Goal: Check status: Check status

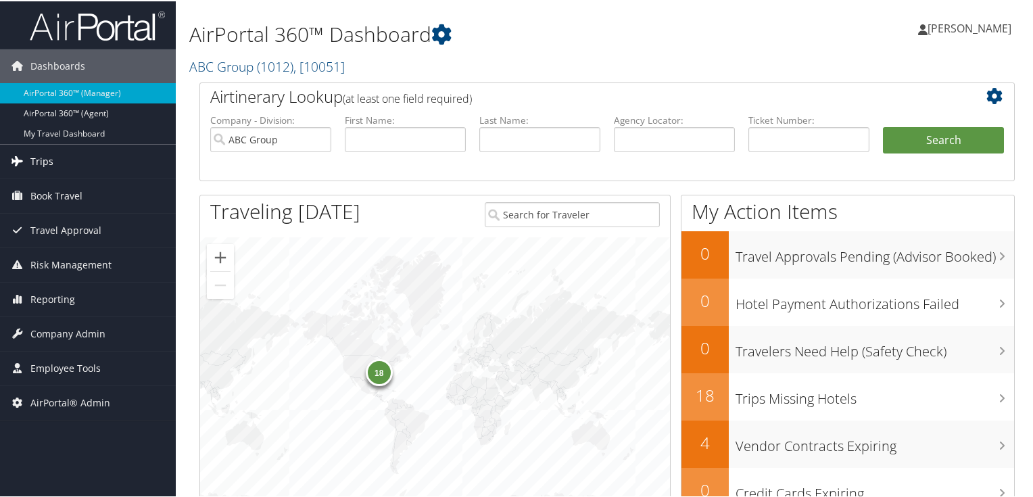
click at [41, 154] on span "Trips" at bounding box center [41, 160] width 23 height 34
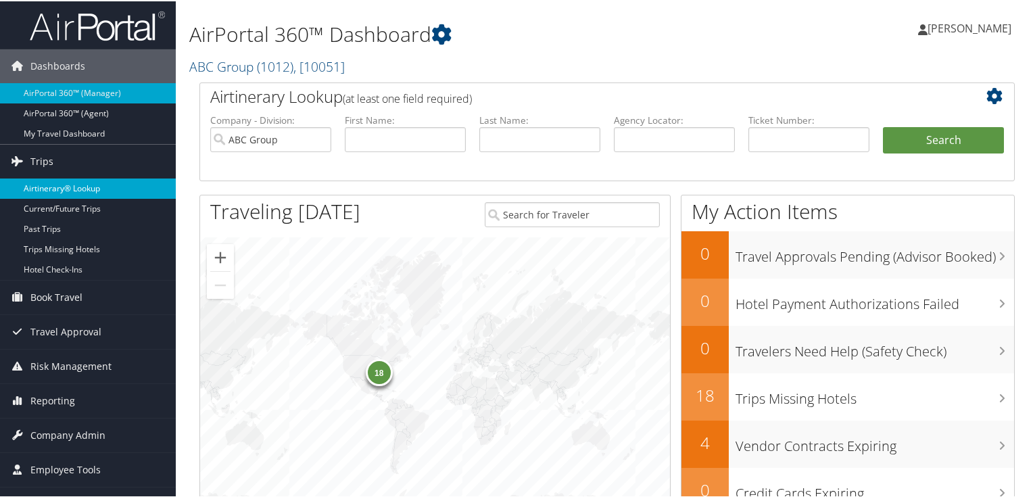
click at [72, 188] on link "Airtinerary® Lookup" at bounding box center [88, 187] width 176 height 20
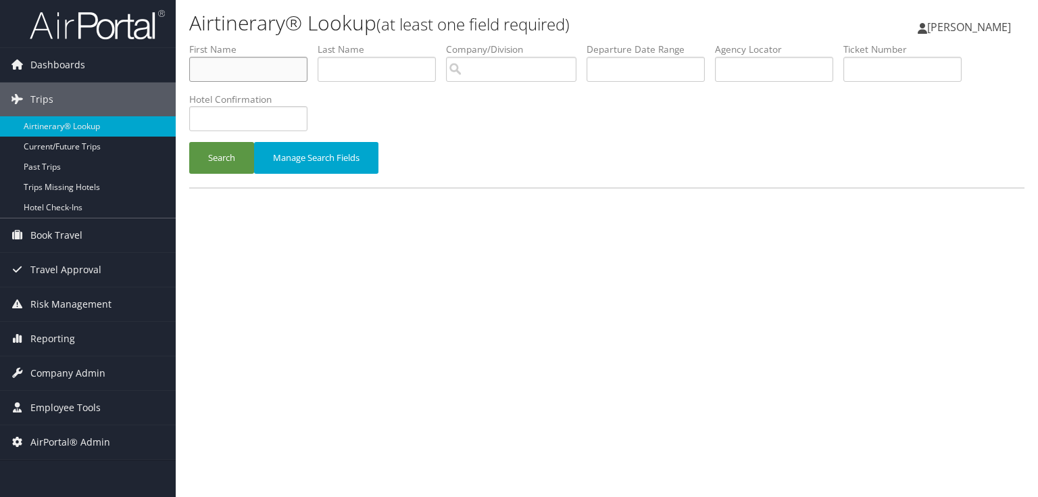
click at [286, 70] on input "text" at bounding box center [248, 69] width 118 height 25
type input "john"
click at [343, 77] on input "text" at bounding box center [377, 69] width 118 height 25
type input "bowler"
click at [222, 158] on button "Search" at bounding box center [221, 158] width 65 height 32
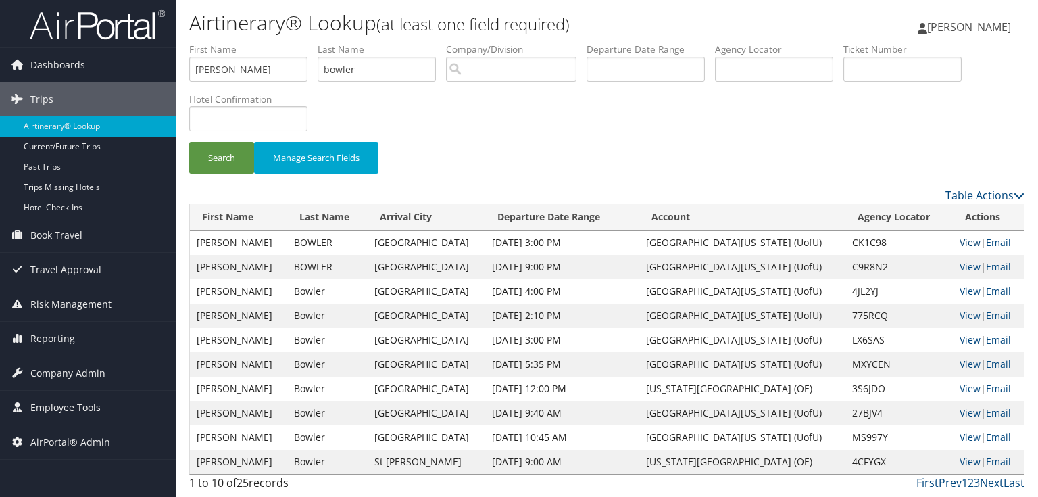
click at [960, 243] on link "View" at bounding box center [970, 242] width 21 height 13
click at [960, 262] on link "View" at bounding box center [970, 266] width 21 height 13
click at [960, 242] on link "View" at bounding box center [970, 242] width 21 height 13
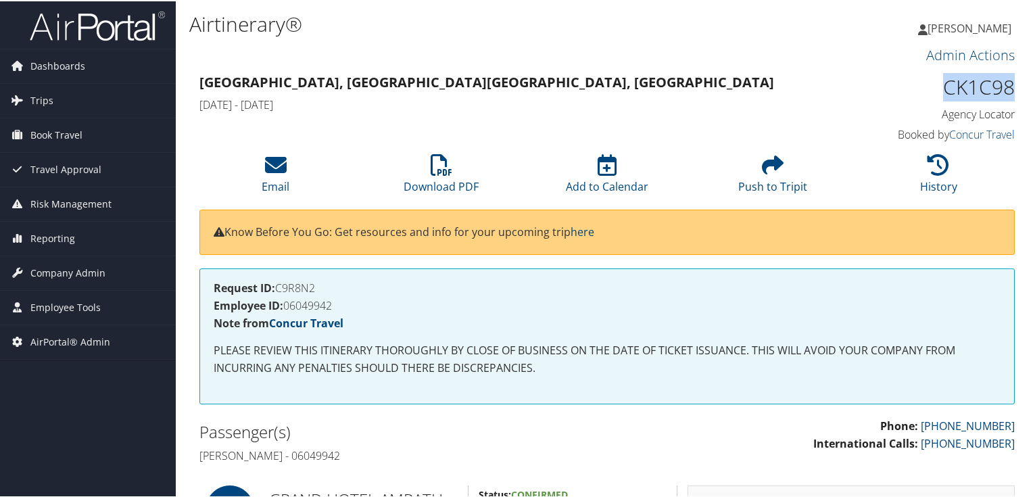
drag, startPoint x: 937, startPoint y: 84, endPoint x: 1005, endPoint y: 87, distance: 67.6
click at [1005, 87] on h1 "CK1C98" at bounding box center [920, 86] width 189 height 28
copy h1 "CK1C98"
